Goal: Browse casually

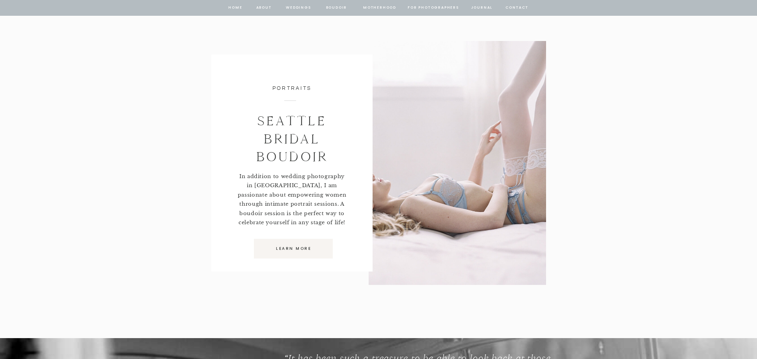
scroll to position [4487, 0]
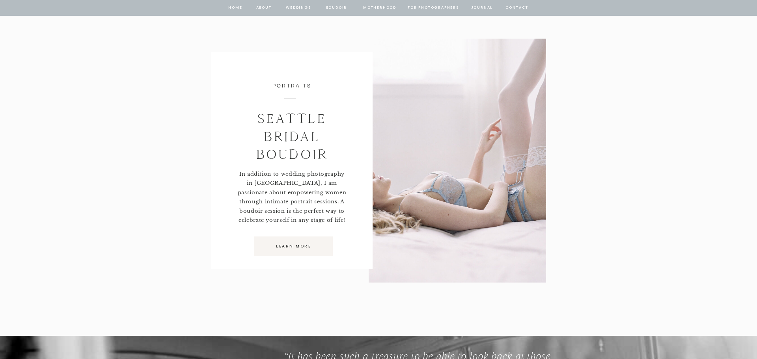
click at [426, 157] on div at bounding box center [458, 161] width 178 height 244
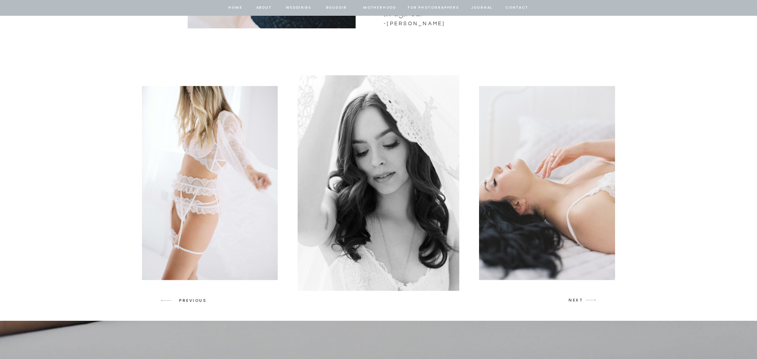
scroll to position [1094, 0]
